Goal: Transaction & Acquisition: Purchase product/service

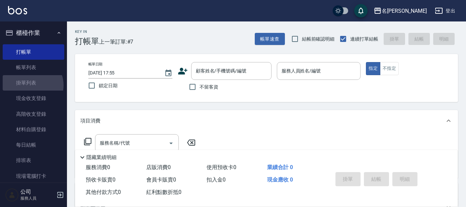
scroll to position [64, 0]
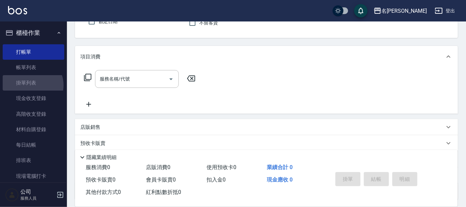
click at [32, 85] on link "掛單列表" at bounding box center [34, 82] width 62 height 15
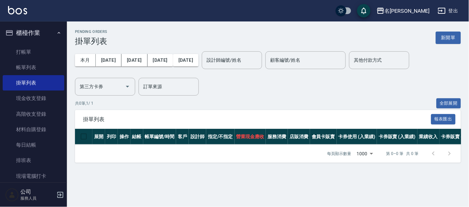
drag, startPoint x: 64, startPoint y: 112, endPoint x: 25, endPoint y: 32, distance: 88.7
click at [25, 32] on button "櫃檯作業" at bounding box center [34, 32] width 62 height 17
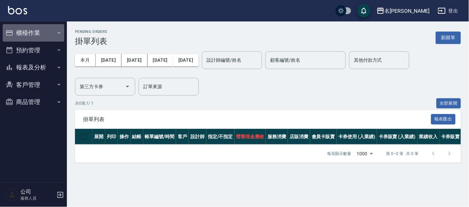
click at [25, 29] on button "櫃檯作業" at bounding box center [34, 32] width 62 height 17
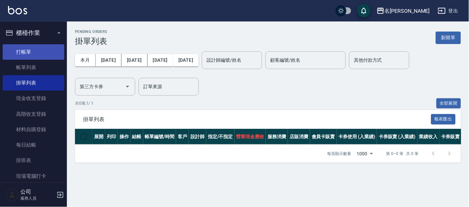
click at [23, 50] on link "打帳單" at bounding box center [34, 51] width 62 height 15
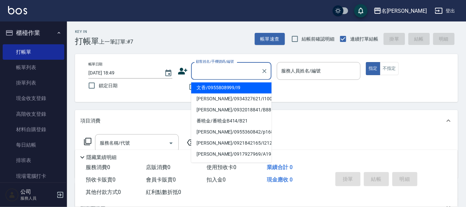
click at [217, 68] on input "顧客姓名/手機號碼/編號" at bounding box center [226, 71] width 64 height 12
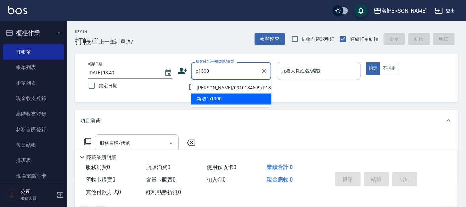
click at [228, 88] on li "[PERSON_NAME]/0910184599/P1300" at bounding box center [231, 87] width 80 height 11
type input "[PERSON_NAME]/0910184599/P1300"
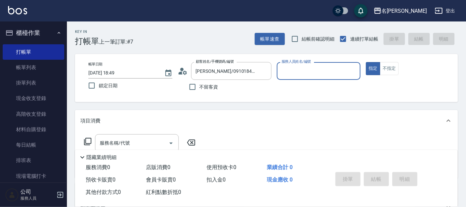
drag, startPoint x: 296, startPoint y: 68, endPoint x: 297, endPoint y: 72, distance: 4.4
click at [297, 68] on input "服務人員姓名/編號" at bounding box center [319, 71] width 78 height 12
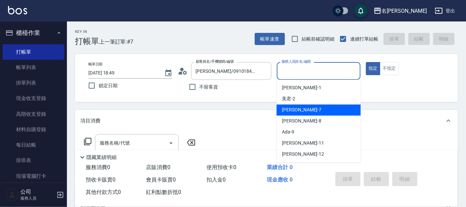
drag, startPoint x: 290, startPoint y: 108, endPoint x: 295, endPoint y: 103, distance: 6.9
click at [294, 106] on div "[PERSON_NAME] -7" at bounding box center [319, 110] width 84 height 11
type input "[PERSON_NAME]-7"
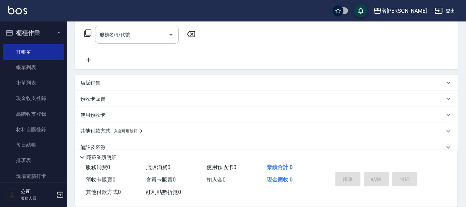
scroll to position [109, 0]
click at [99, 99] on p "預收卡販賣" at bounding box center [92, 98] width 25 height 7
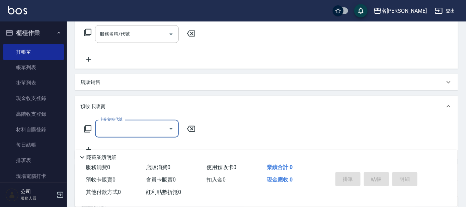
scroll to position [0, 0]
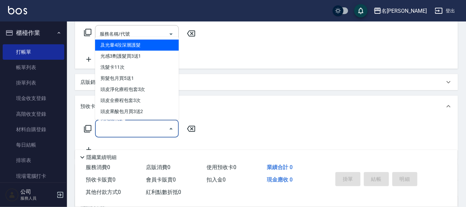
click at [112, 123] on input "卡券名稱/代號" at bounding box center [132, 129] width 68 height 12
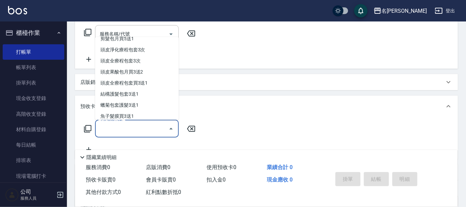
scroll to position [41, 0]
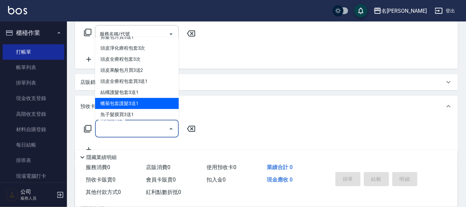
click at [111, 105] on span "蠟菊包套護髮3送1" at bounding box center [137, 103] width 84 height 11
type input "蠟菊包套護髮3送1(997)"
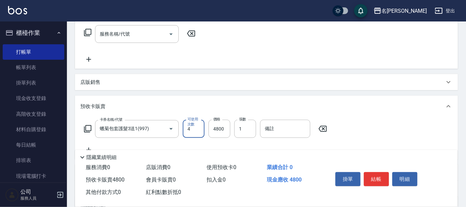
click at [322, 127] on icon at bounding box center [323, 129] width 17 height 8
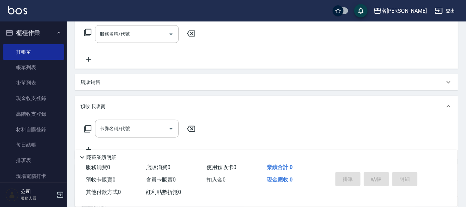
click at [89, 126] on icon at bounding box center [88, 129] width 8 height 8
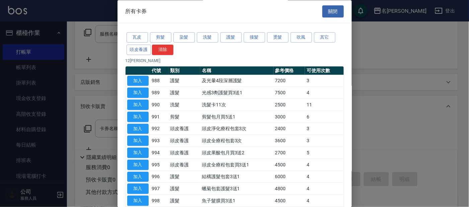
click at [86, 106] on div at bounding box center [234, 103] width 469 height 207
click at [96, 108] on div at bounding box center [234, 103] width 469 height 207
click at [325, 10] on button "關閉" at bounding box center [333, 11] width 21 height 12
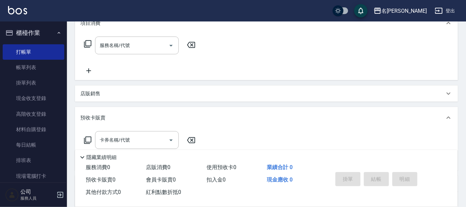
scroll to position [98, 0]
click at [450, 93] on icon at bounding box center [449, 93] width 8 height 8
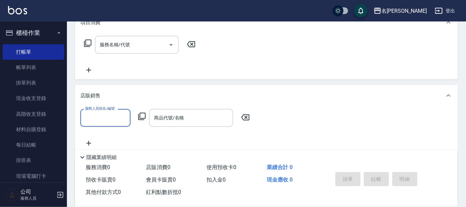
scroll to position [0, 0]
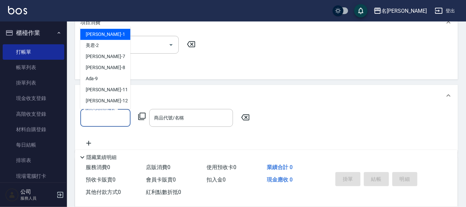
click at [104, 118] on input "服務人員姓名/編號" at bounding box center [105, 118] width 44 height 12
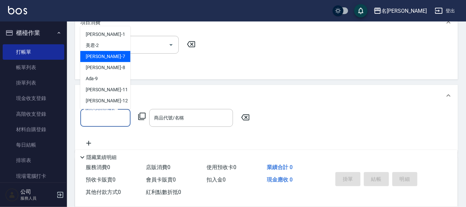
drag, startPoint x: 94, startPoint y: 55, endPoint x: 103, endPoint y: 54, distance: 8.7
click at [93, 55] on span "[PERSON_NAME] -7" at bounding box center [106, 56] width 40 height 7
type input "[PERSON_NAME]-7"
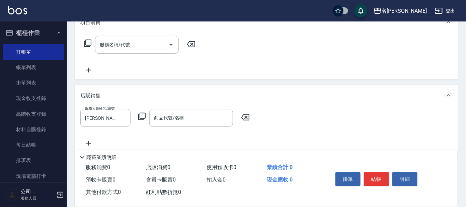
click at [144, 119] on icon at bounding box center [142, 116] width 8 height 8
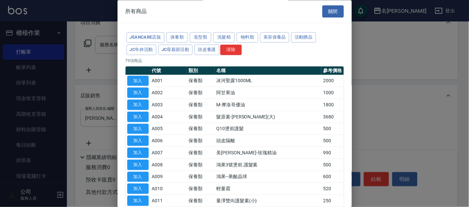
drag, startPoint x: 100, startPoint y: 133, endPoint x: 97, endPoint y: 123, distance: 10.2
click at [99, 131] on div at bounding box center [234, 103] width 469 height 207
click at [325, 9] on button "關閉" at bounding box center [333, 11] width 21 height 12
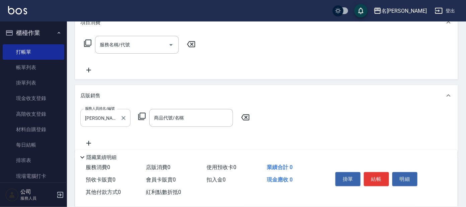
click at [99, 116] on input "[PERSON_NAME]-7" at bounding box center [100, 118] width 34 height 12
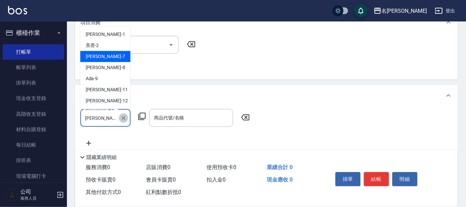
click at [122, 118] on icon "Clear" at bounding box center [123, 118] width 7 height 7
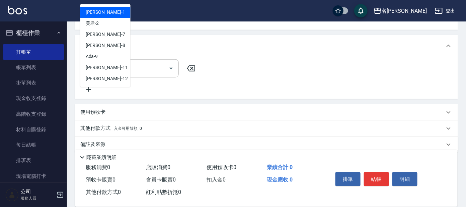
scroll to position [229, 0]
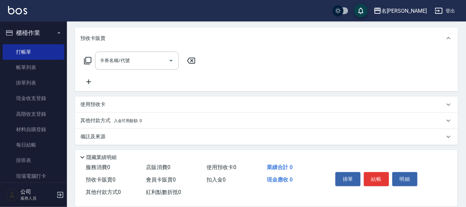
click at [450, 103] on icon at bounding box center [449, 105] width 8 height 8
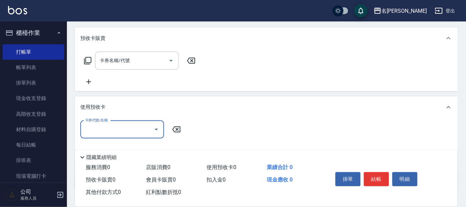
scroll to position [0, 0]
click at [110, 129] on input "卡券代號/名稱" at bounding box center [117, 130] width 68 height 12
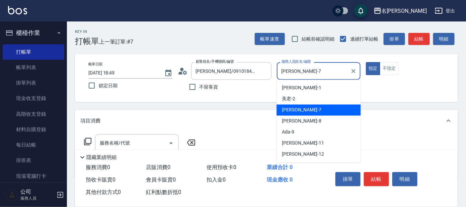
click at [297, 71] on input "[PERSON_NAME]-7" at bounding box center [314, 71] width 68 height 12
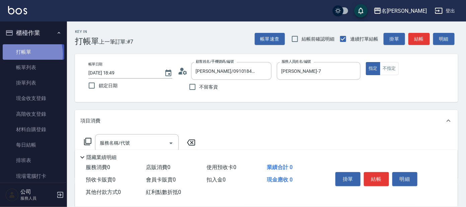
click at [19, 54] on link "打帳單" at bounding box center [34, 51] width 62 height 15
drag, startPoint x: 22, startPoint y: 52, endPoint x: 23, endPoint y: 44, distance: 7.4
click at [22, 51] on link "打帳單" at bounding box center [34, 51] width 62 height 15
click at [28, 29] on button "櫃檯作業" at bounding box center [34, 32] width 62 height 17
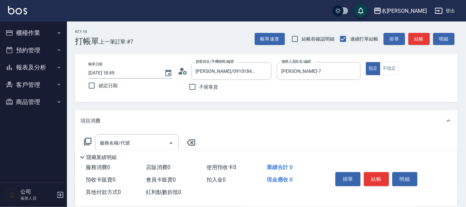
click at [21, 32] on button "櫃檯作業" at bounding box center [34, 32] width 62 height 17
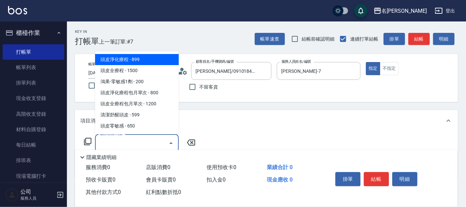
click at [137, 142] on input "服務名稱/代號" at bounding box center [132, 143] width 68 height 12
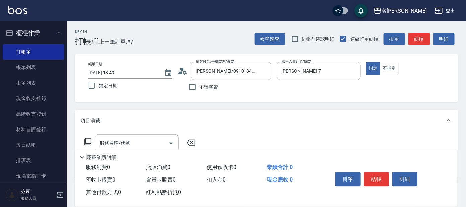
drag, startPoint x: 465, startPoint y: 72, endPoint x: 395, endPoint y: 118, distance: 83.5
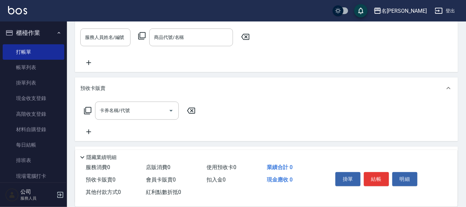
scroll to position [179, 0]
click at [88, 88] on p "預收卡販賣" at bounding box center [92, 87] width 25 height 7
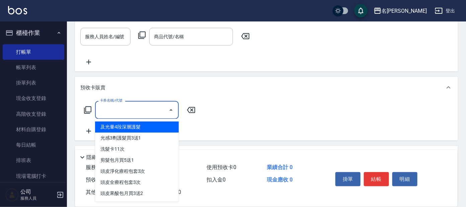
click at [113, 115] on input "卡券名稱/代號" at bounding box center [132, 110] width 68 height 12
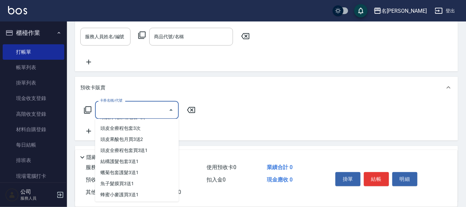
scroll to position [55, 0]
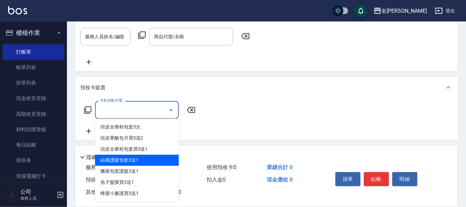
click at [125, 159] on span "結構護髮包套3送1" at bounding box center [137, 159] width 84 height 11
type input "結構護髮包套3送1(996)"
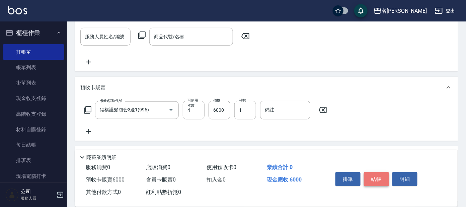
click at [381, 175] on button "結帳" at bounding box center [376, 179] width 25 height 14
click at [372, 179] on button "結帳" at bounding box center [376, 179] width 25 height 14
drag, startPoint x: 461, startPoint y: 154, endPoint x: 442, endPoint y: 89, distance: 67.5
click at [442, 89] on div "Key In 打帳單 上一筆訂單:#7 帳單速查 結帳前確認明細 連續打單結帳 掛單 結帳 明細 帳單日期 [DATE] 18:49 鎖定日期 顧客姓名/手機…" at bounding box center [266, 72] width 399 height 460
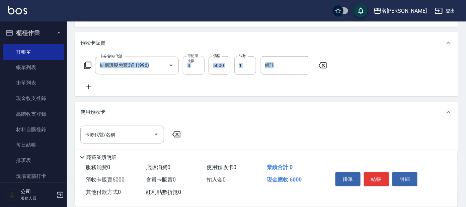
scroll to position [244, 0]
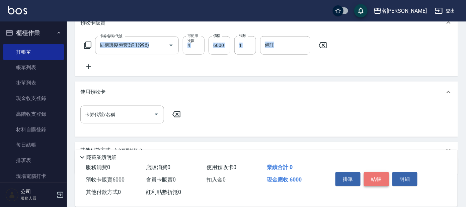
click at [379, 179] on button "結帳" at bounding box center [376, 179] width 25 height 14
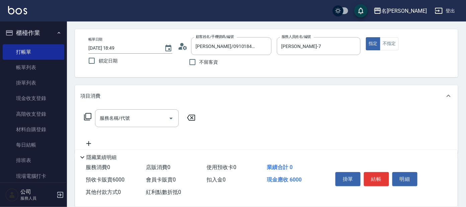
scroll to position [0, 0]
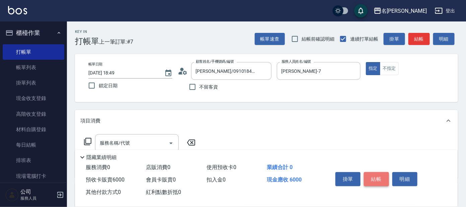
click at [379, 183] on button "結帳" at bounding box center [376, 179] width 25 height 14
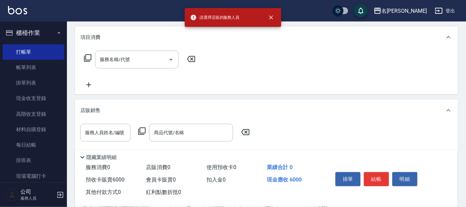
scroll to position [125, 0]
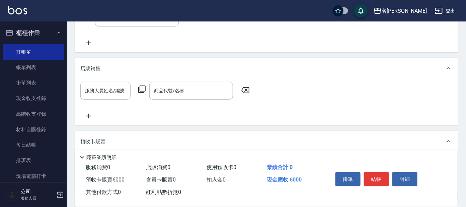
click at [242, 88] on icon at bounding box center [245, 90] width 17 height 8
click at [328, 71] on div "店販銷售" at bounding box center [262, 68] width 365 height 7
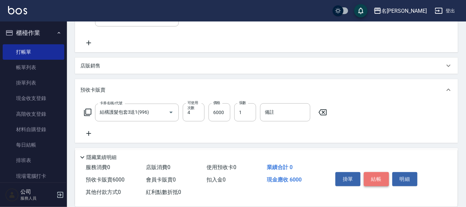
click at [379, 179] on button "結帳" at bounding box center [376, 179] width 25 height 14
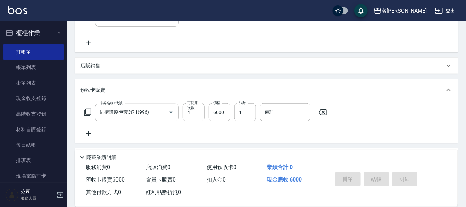
type input "[DATE] 18:53"
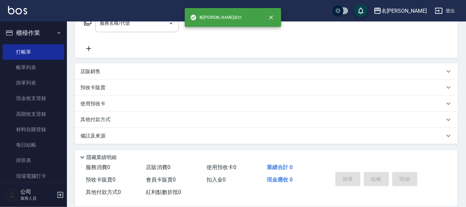
scroll to position [0, 0]
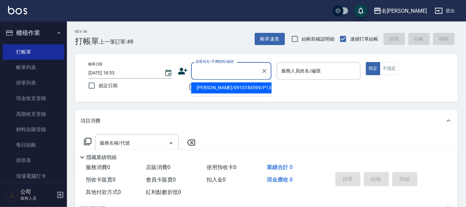
click at [214, 69] on input "顧客姓名/手機號碼/編號" at bounding box center [226, 71] width 64 height 12
drag, startPoint x: 230, startPoint y: 90, endPoint x: 225, endPoint y: 88, distance: 4.7
click at [229, 89] on li "[PERSON_NAME]/0910184599/P1300" at bounding box center [231, 87] width 80 height 11
type input "[PERSON_NAME]/0910184599/P1300"
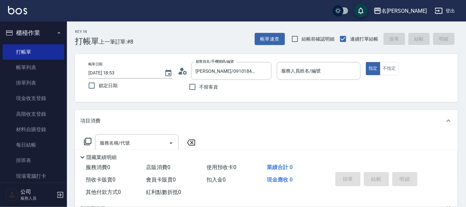
click at [88, 137] on icon at bounding box center [88, 141] width 8 height 8
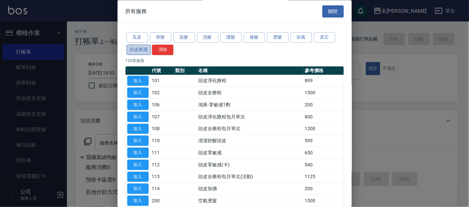
click at [133, 49] on button "頭皮養護" at bounding box center [139, 50] width 25 height 10
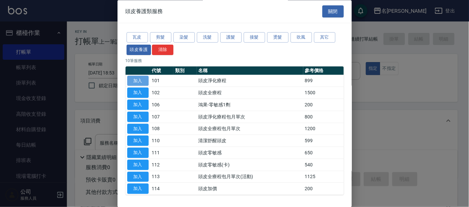
click at [139, 78] on button "加入" at bounding box center [137, 81] width 21 height 10
type input "頭皮淨化療程(101)"
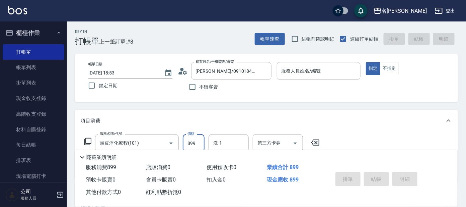
click at [199, 142] on input "899" at bounding box center [194, 143] width 22 height 18
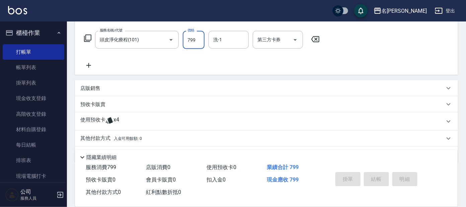
scroll to position [121, 0]
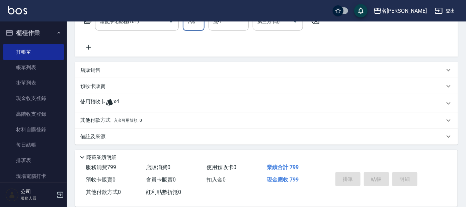
type input "799"
click at [95, 102] on p "使用預收卡" at bounding box center [92, 103] width 25 height 10
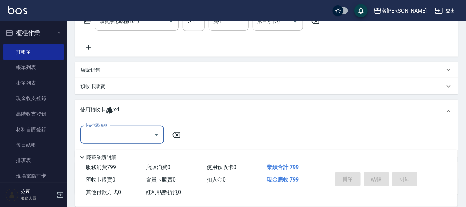
scroll to position [0, 0]
click at [129, 135] on input "卡券代號/名稱" at bounding box center [117, 135] width 68 height 12
click at [124, 148] on div "結構護髮包套3送1 剩餘4張" at bounding box center [122, 151] width 84 height 11
type input "結構護髮包套3送1"
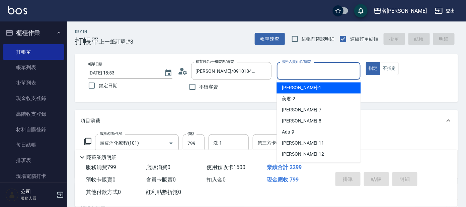
click at [297, 70] on input "服務人員姓名/編號" at bounding box center [319, 71] width 78 height 12
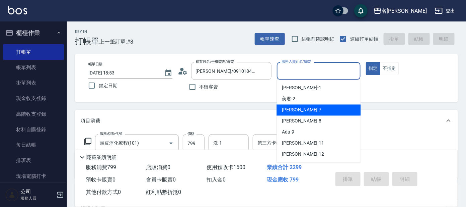
click at [289, 111] on span "[PERSON_NAME] -7" at bounding box center [302, 110] width 40 height 7
type input "[PERSON_NAME]-7"
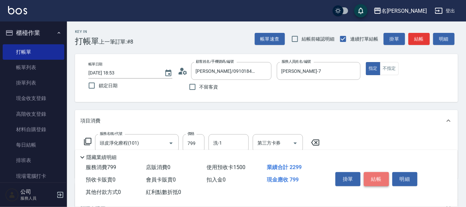
click at [376, 178] on button "結帳" at bounding box center [376, 179] width 25 height 14
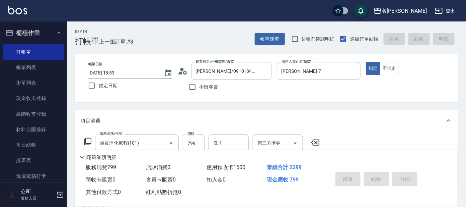
type input "[DATE] 18:54"
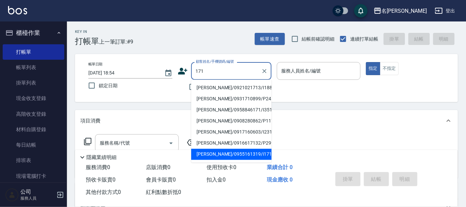
type input "[PERSON_NAME]/0955161319/i171"
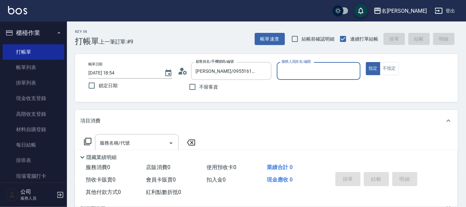
type input "Ada-9"
click at [366, 62] on button "指定" at bounding box center [373, 68] width 14 height 13
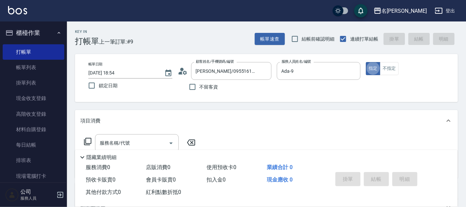
type button "true"
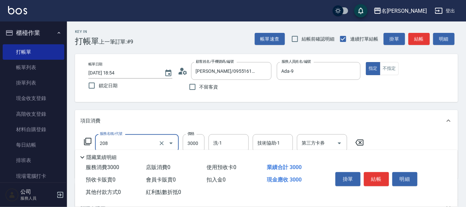
type input "調配燙(208)"
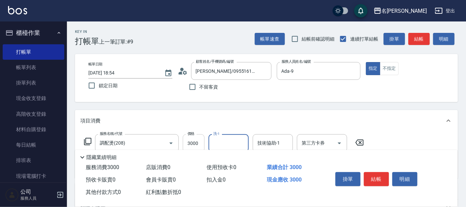
click at [191, 145] on input "3000" at bounding box center [194, 143] width 22 height 18
type input "4000"
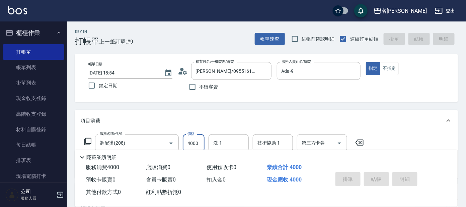
type input "[DATE] 18:55"
